Goal: Task Accomplishment & Management: Use online tool/utility

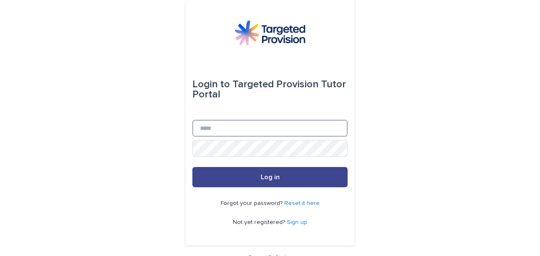
type input "**********"
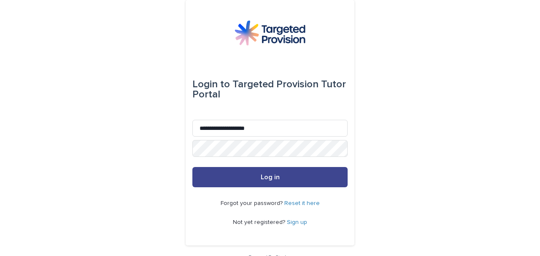
click at [299, 176] on button "Log in" at bounding box center [269, 177] width 155 height 20
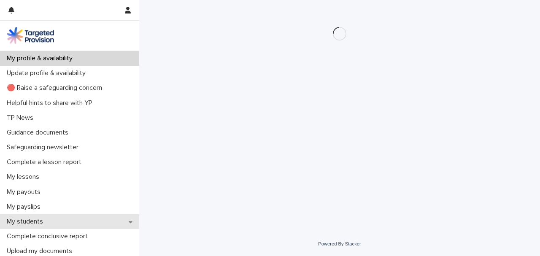
click at [34, 218] on p "My students" at bounding box center [26, 222] width 46 height 8
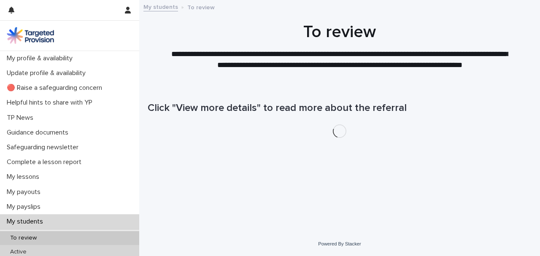
click at [15, 248] on div "Active" at bounding box center [69, 252] width 139 height 14
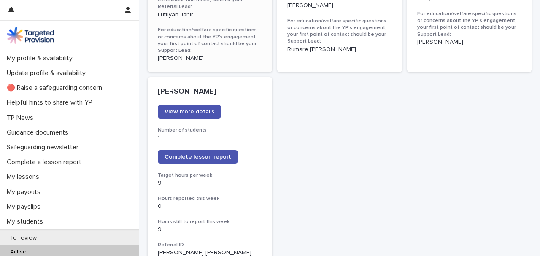
scroll to position [675, 0]
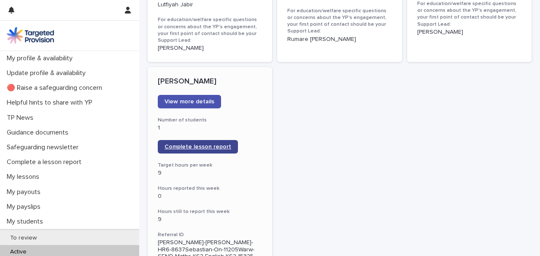
click at [201, 144] on span "Complete lesson report" at bounding box center [198, 147] width 67 height 6
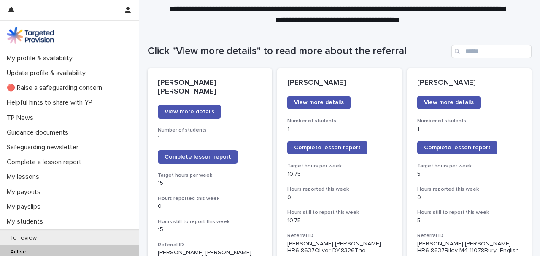
scroll to position [56, 0]
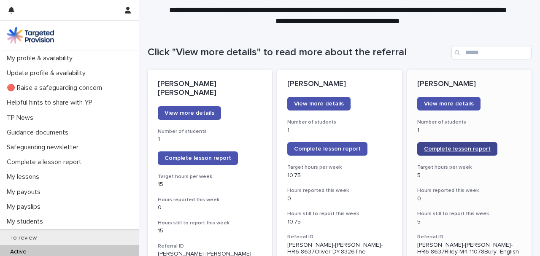
click at [456, 150] on span "Complete lesson report" at bounding box center [457, 149] width 67 height 6
